Goal: Check status: Check status

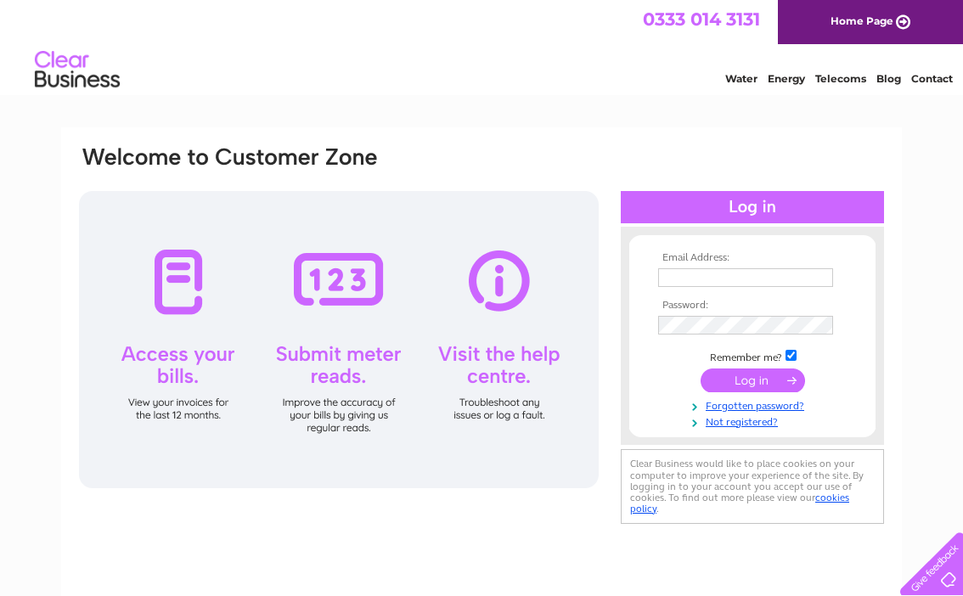
type input "italian.innovations2024@gmail.com"
click at [776, 381] on input "submit" at bounding box center [752, 380] width 104 height 24
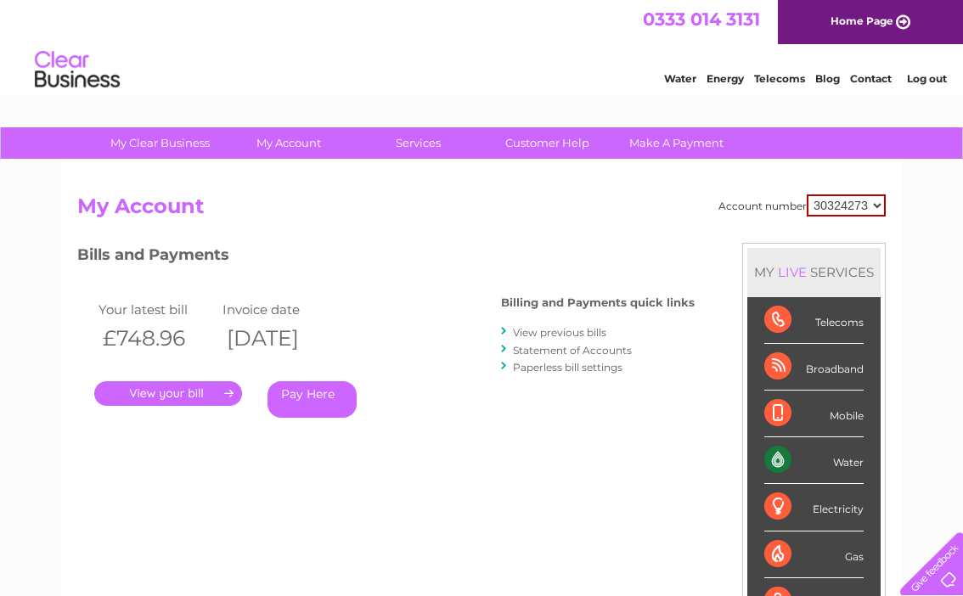
click at [211, 392] on link "." at bounding box center [168, 393] width 148 height 25
